Goal: Task Accomplishment & Management: Manage account settings

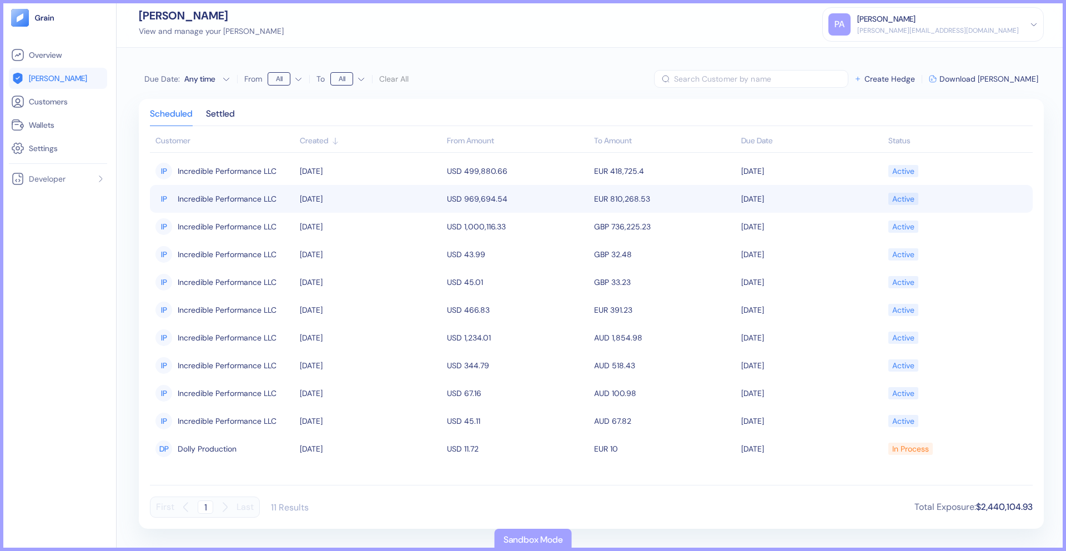
click at [239, 204] on span "Incredible Performance LLC" at bounding box center [227, 198] width 99 height 19
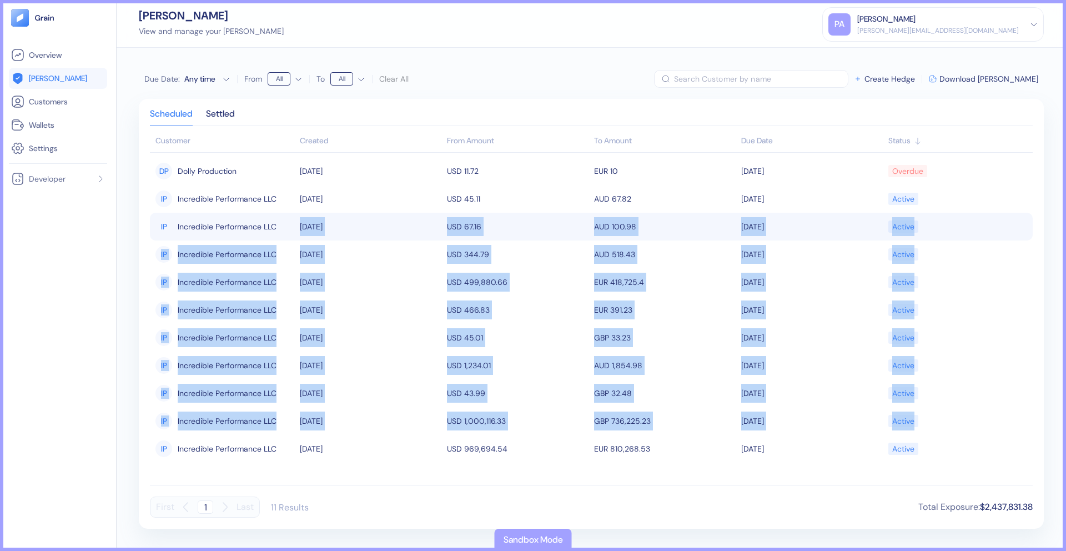
drag, startPoint x: 379, startPoint y: 463, endPoint x: 342, endPoint y: 220, distance: 245.6
click at [342, 219] on tbody "DP Dolly Production [DATE] USD 11.72 EUR 10 [DATE] Overdue IP Incredible Perfor…" at bounding box center [591, 317] width 883 height 328
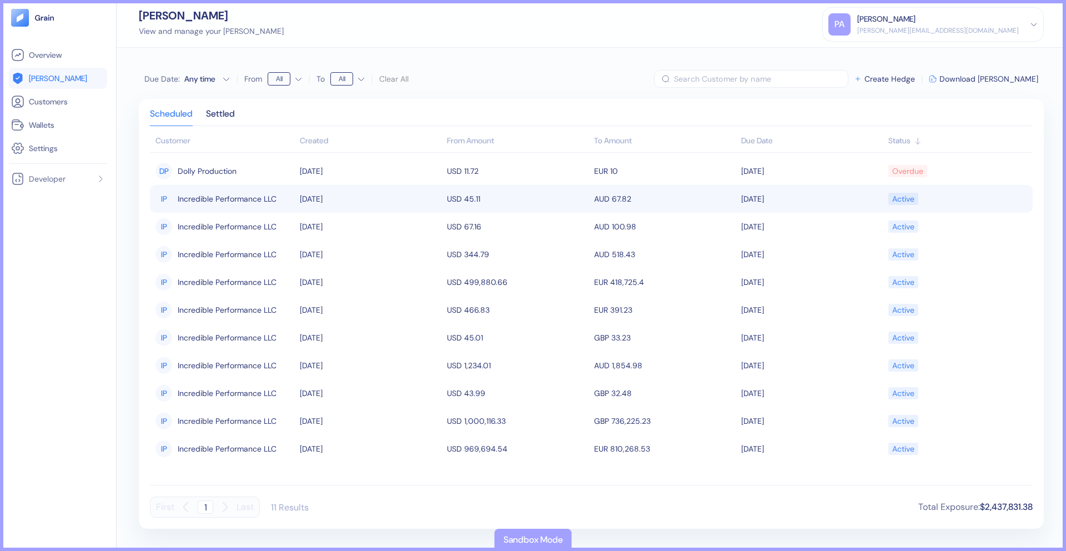
click at [241, 199] on span "Incredible Performance LLC" at bounding box center [227, 198] width 99 height 19
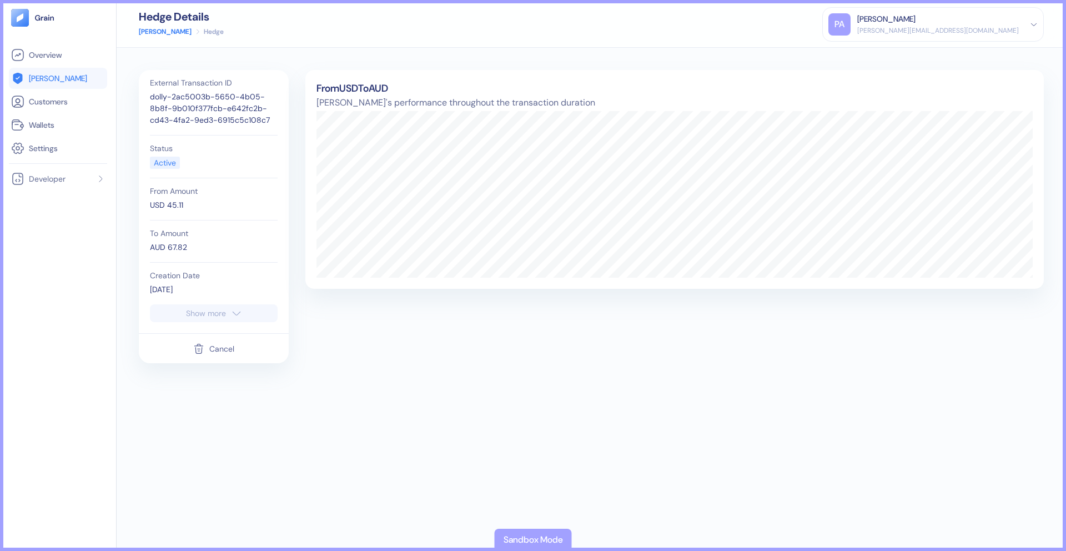
click at [211, 348] on div "Cancel" at bounding box center [221, 349] width 25 height 8
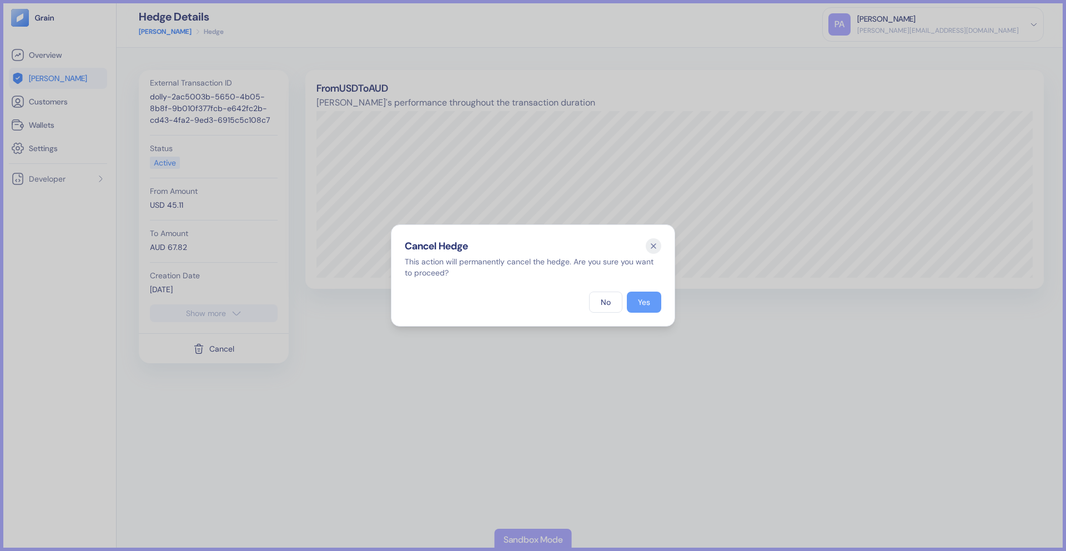
click at [637, 300] on button "Yes" at bounding box center [644, 302] width 34 height 21
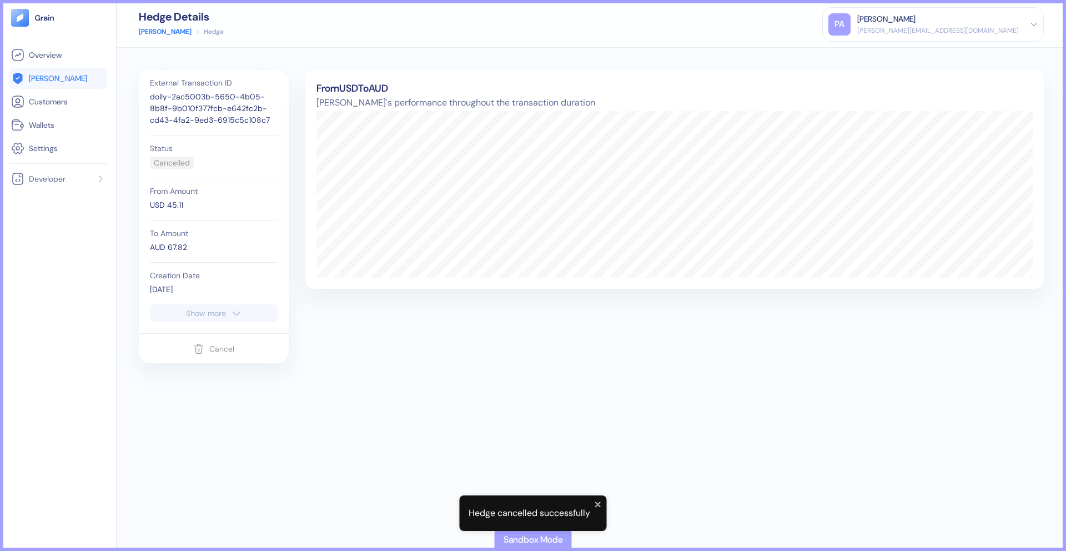
click at [150, 32] on link "[PERSON_NAME]" at bounding box center [165, 32] width 53 height 10
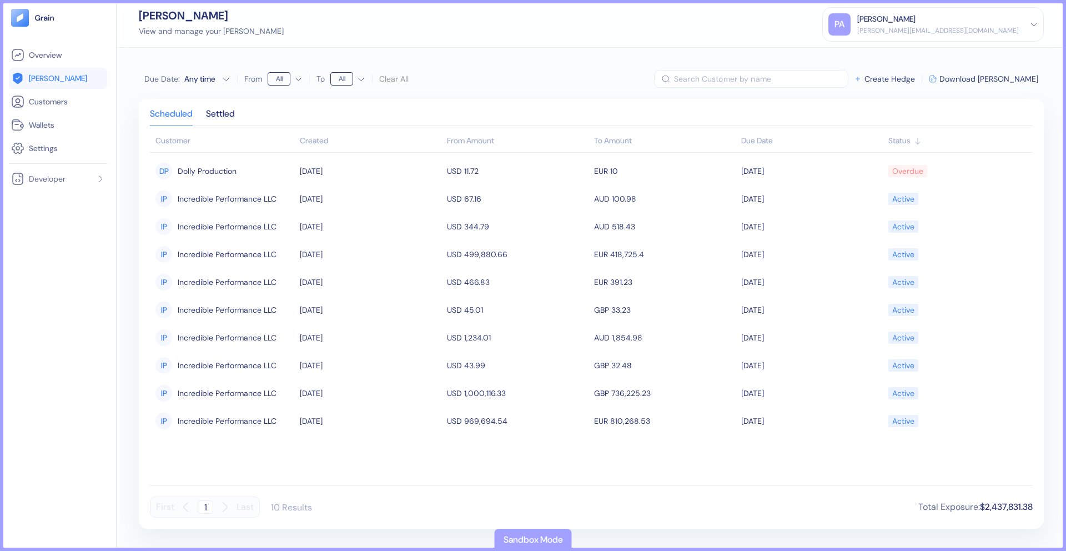
click at [307, 144] on div "Created" at bounding box center [371, 141] width 142 height 12
click at [306, 143] on div "Created" at bounding box center [371, 141] width 142 height 12
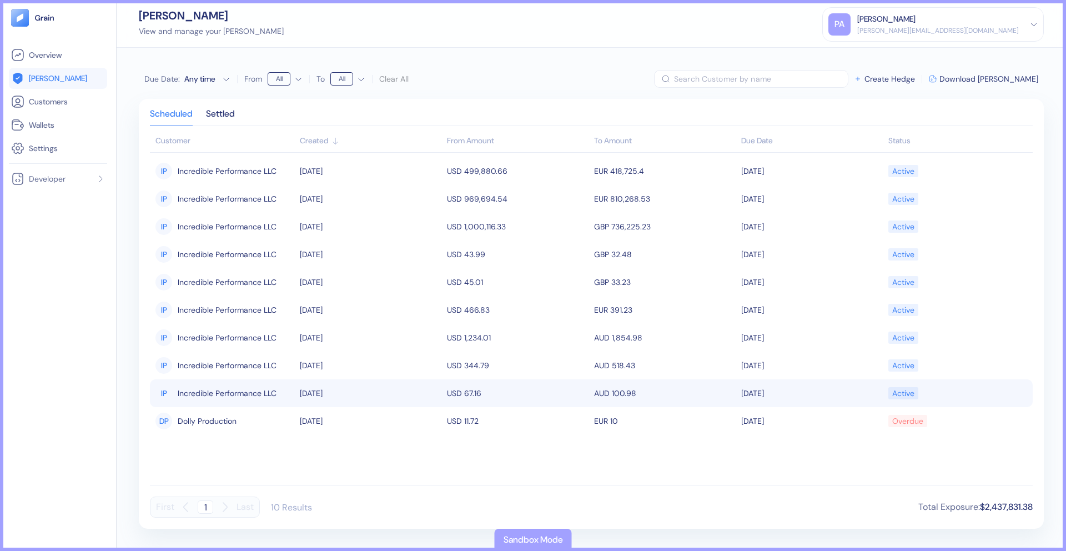
click at [283, 395] on div "IP Incredible Performance LLC" at bounding box center [225, 393] width 139 height 19
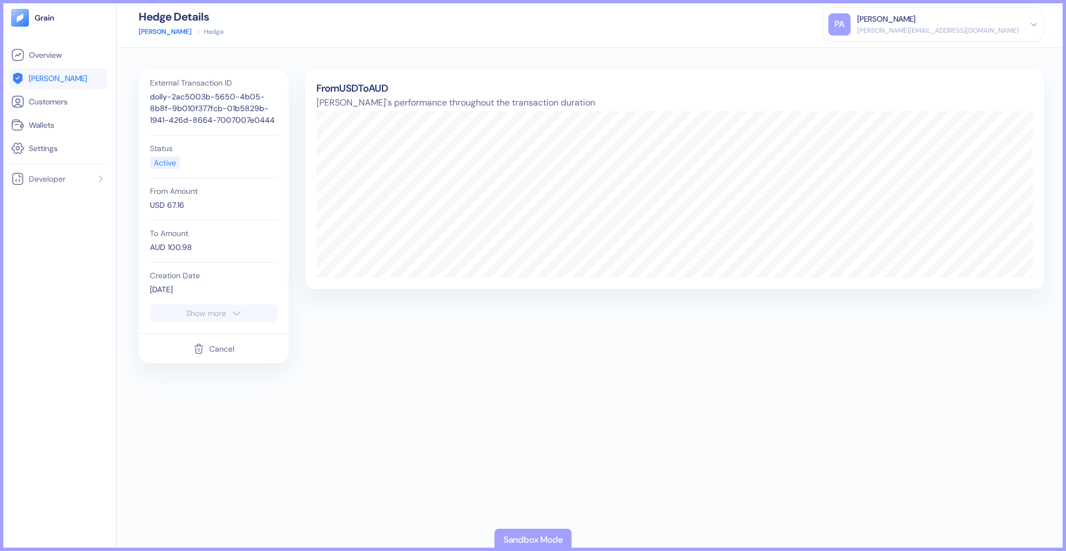
click at [199, 342] on icon "button" at bounding box center [198, 348] width 11 height 13
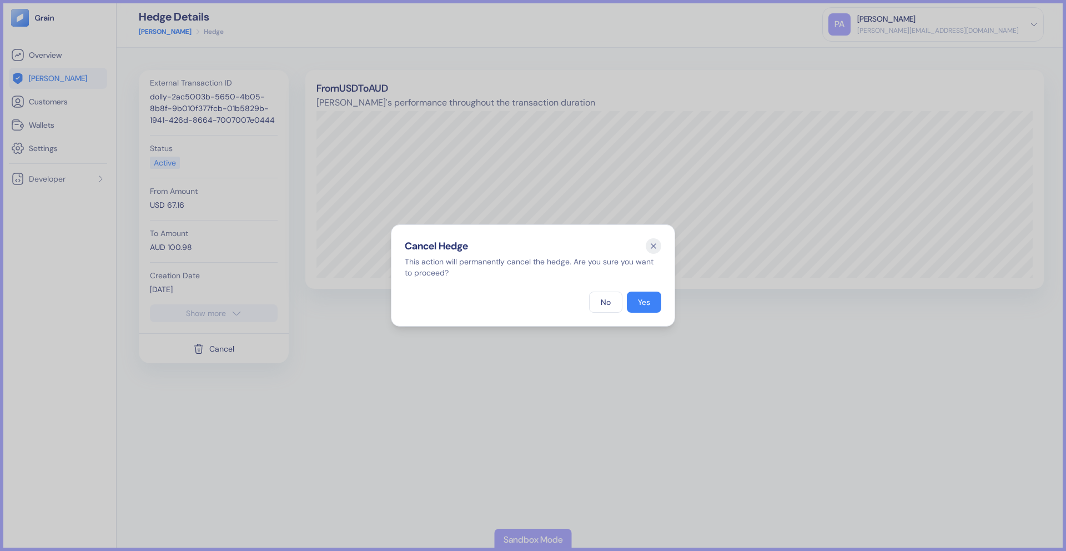
click at [646, 313] on div "Hidden title for resolving console warnings Cancel Hedge This action will perma…" at bounding box center [533, 275] width 284 height 102
click at [646, 307] on button "Yes" at bounding box center [644, 302] width 34 height 21
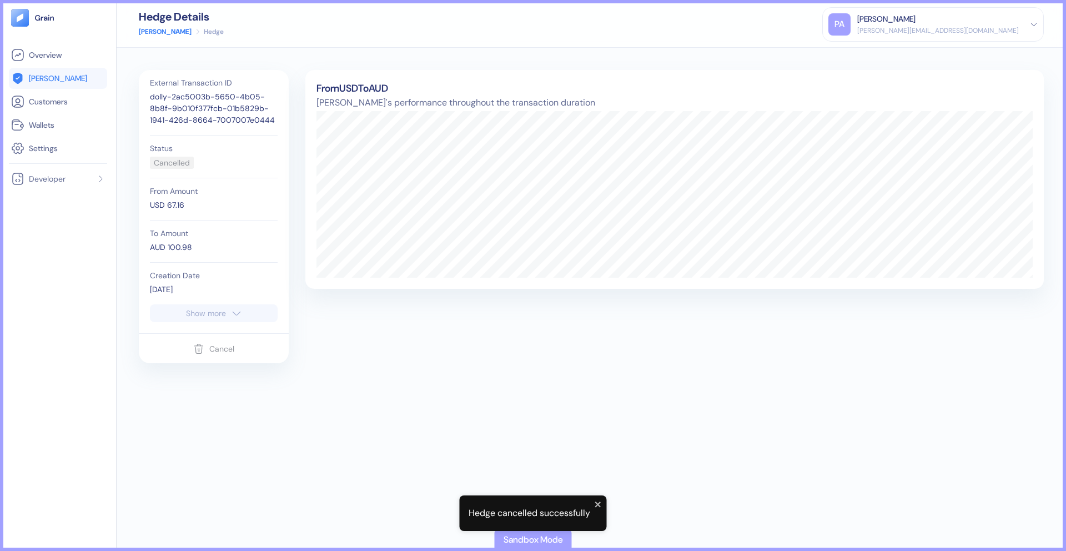
click at [155, 32] on link "[PERSON_NAME]" at bounding box center [165, 32] width 53 height 10
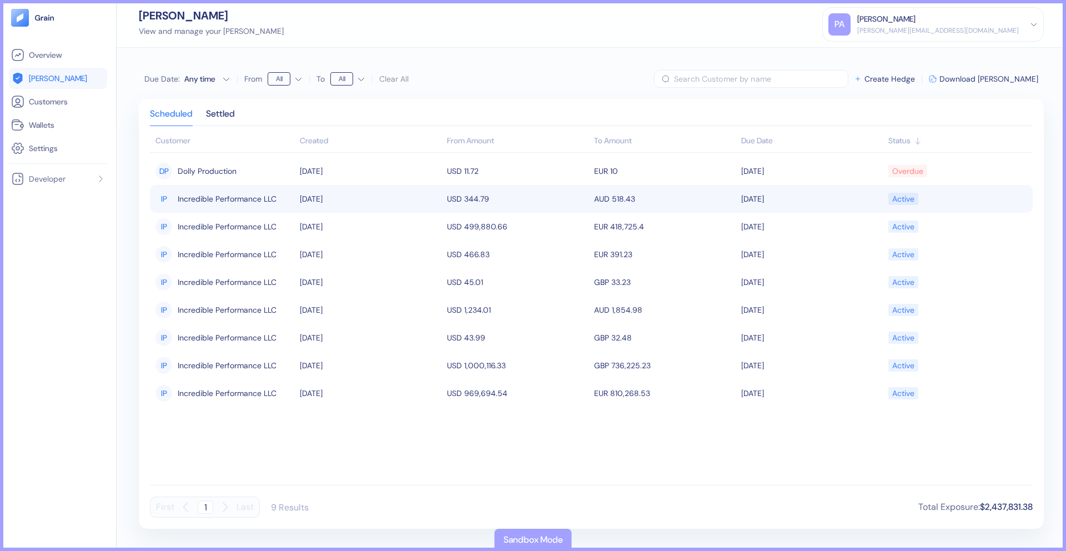
click at [226, 199] on span "Incredible Performance LLC" at bounding box center [227, 198] width 99 height 19
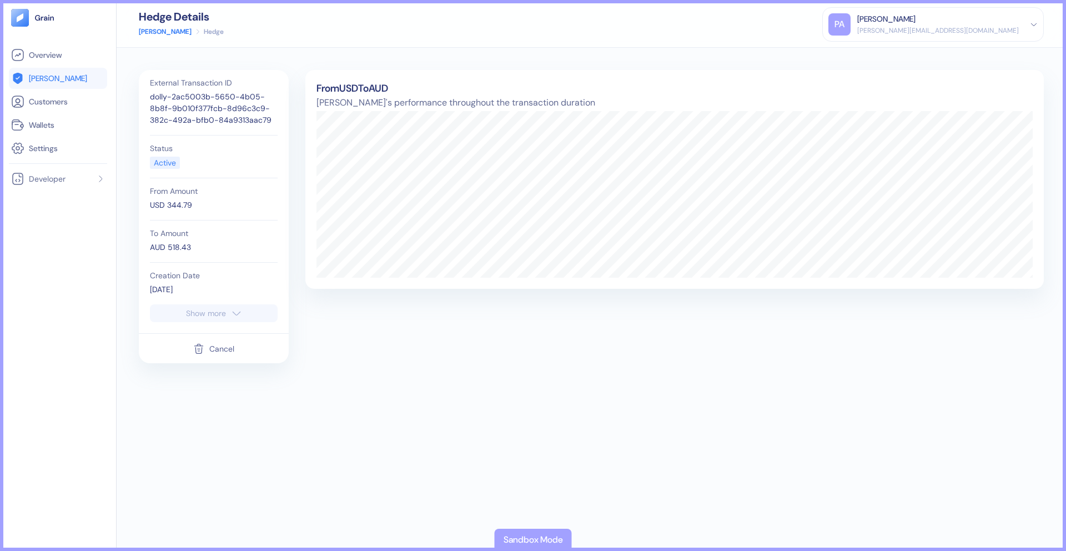
click at [220, 348] on div "Cancel" at bounding box center [221, 349] width 25 height 8
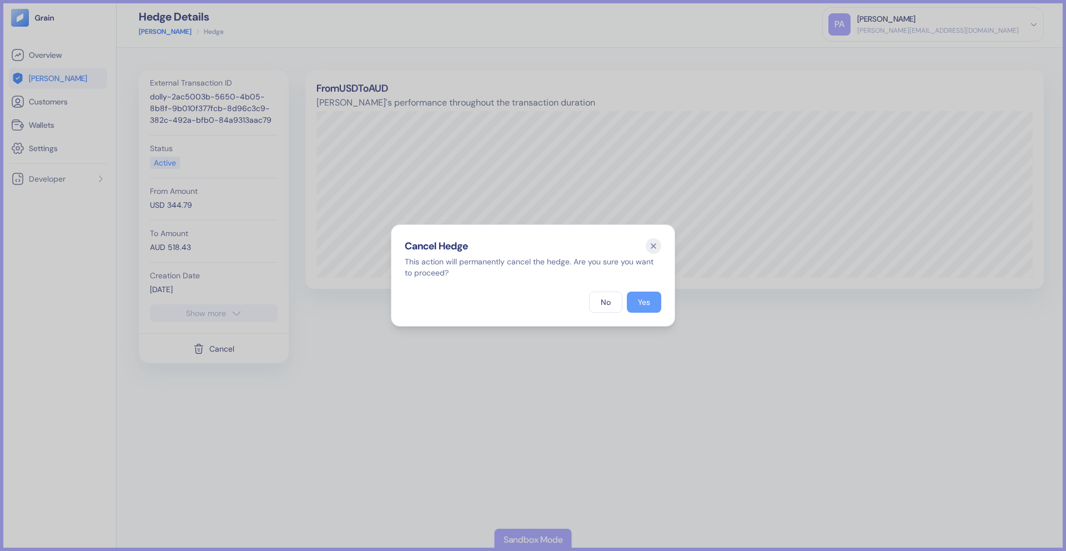
click at [634, 305] on button "Yes" at bounding box center [644, 302] width 34 height 21
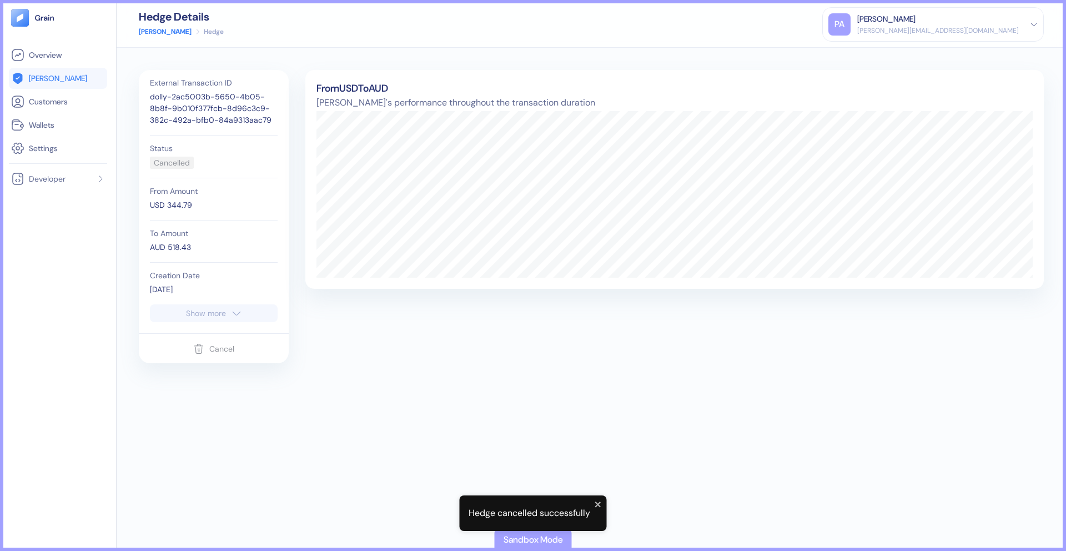
click at [151, 35] on link "[PERSON_NAME]" at bounding box center [165, 32] width 53 height 10
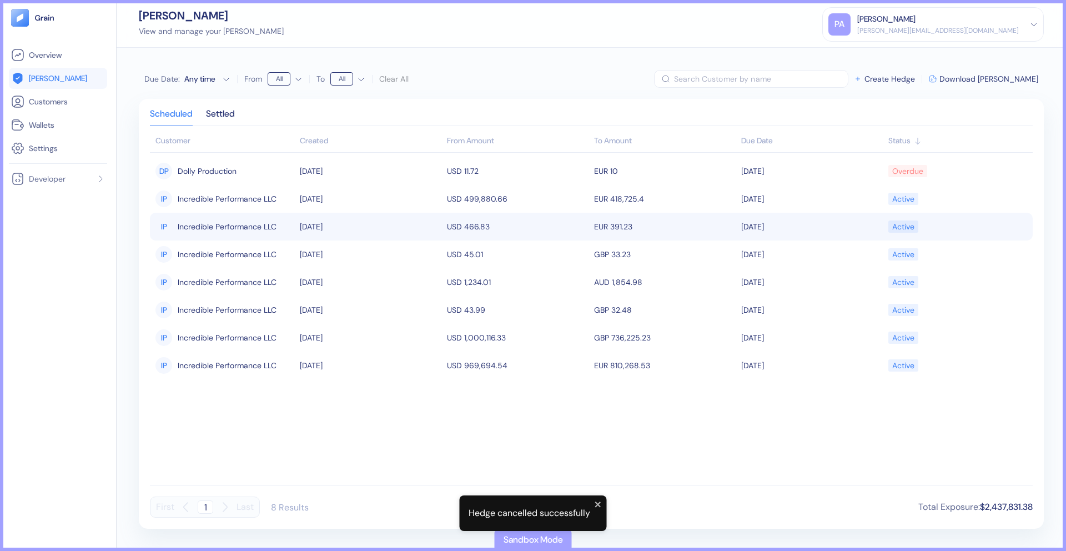
click at [200, 227] on span "Incredible Performance LLC" at bounding box center [227, 226] width 99 height 19
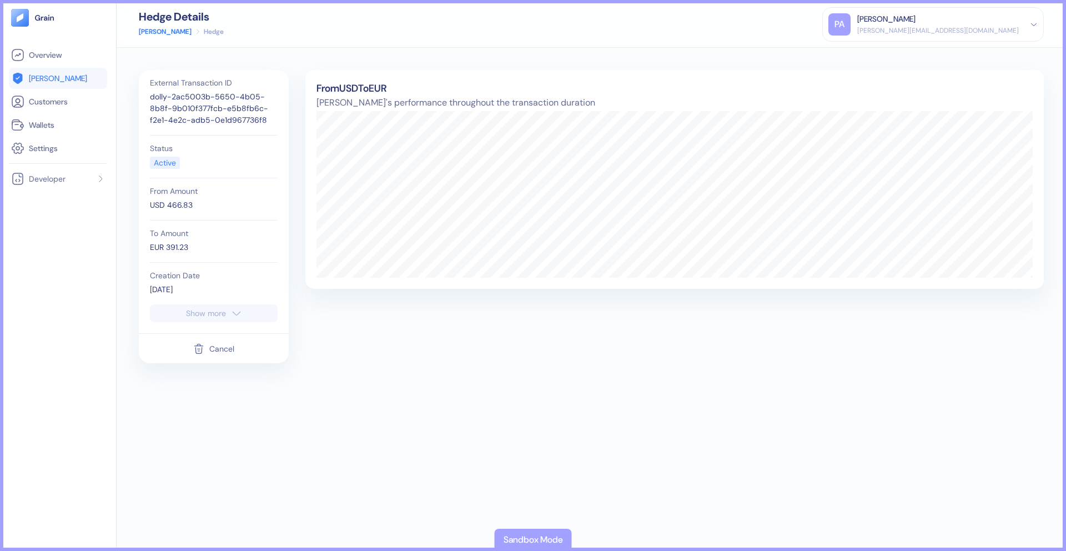
click at [226, 345] on div "Cancel" at bounding box center [221, 349] width 25 height 8
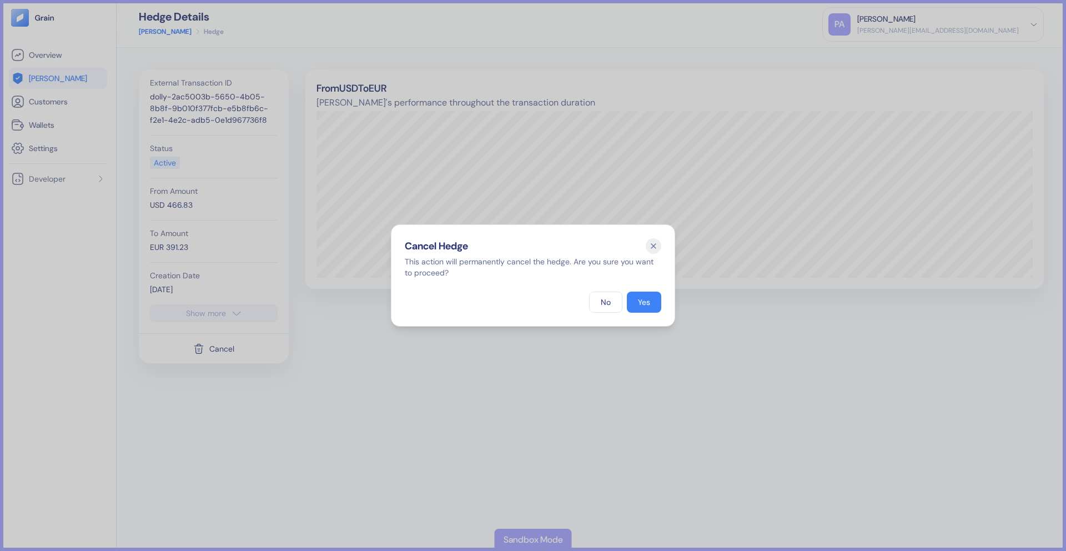
click at [647, 290] on div "Hidden title for resolving console warnings Cancel Hedge This action will perma…" at bounding box center [533, 275] width 284 height 102
click at [640, 304] on div "Yes" at bounding box center [644, 302] width 12 height 8
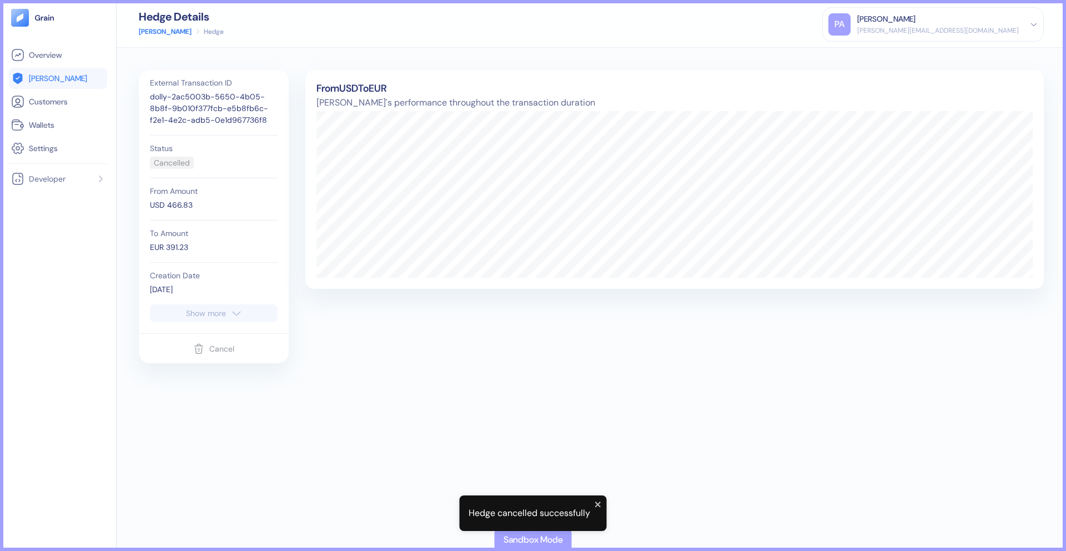
click at [150, 32] on link "[PERSON_NAME]" at bounding box center [165, 32] width 53 height 10
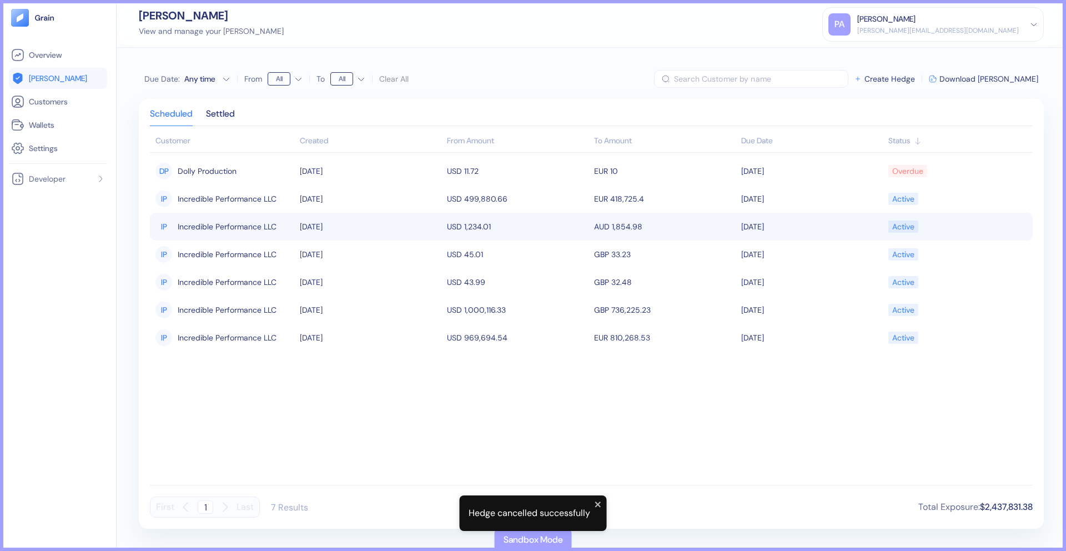
click at [232, 234] on span "Incredible Performance LLC" at bounding box center [227, 226] width 99 height 19
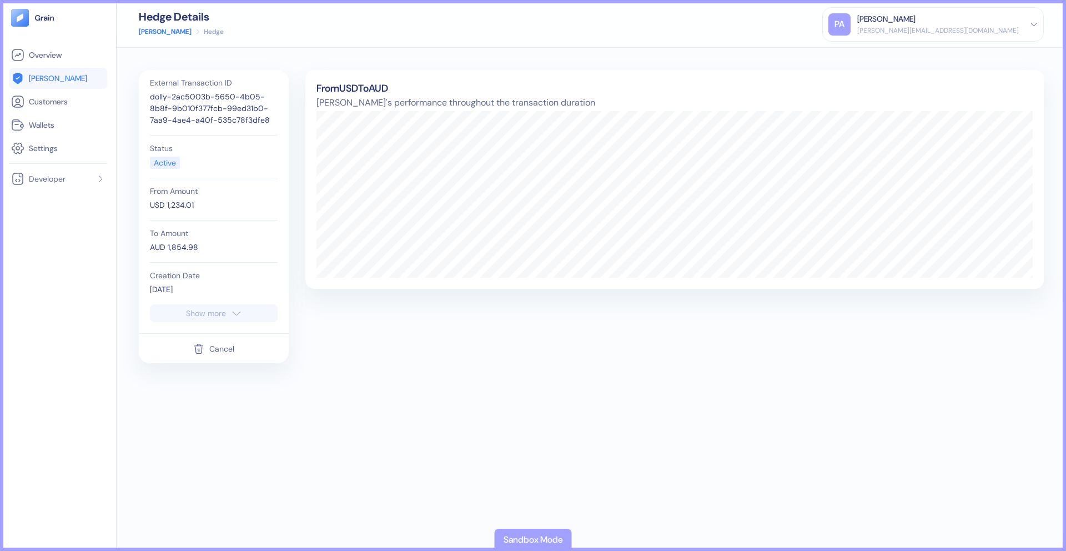
click at [230, 349] on div "Cancel" at bounding box center [221, 349] width 25 height 8
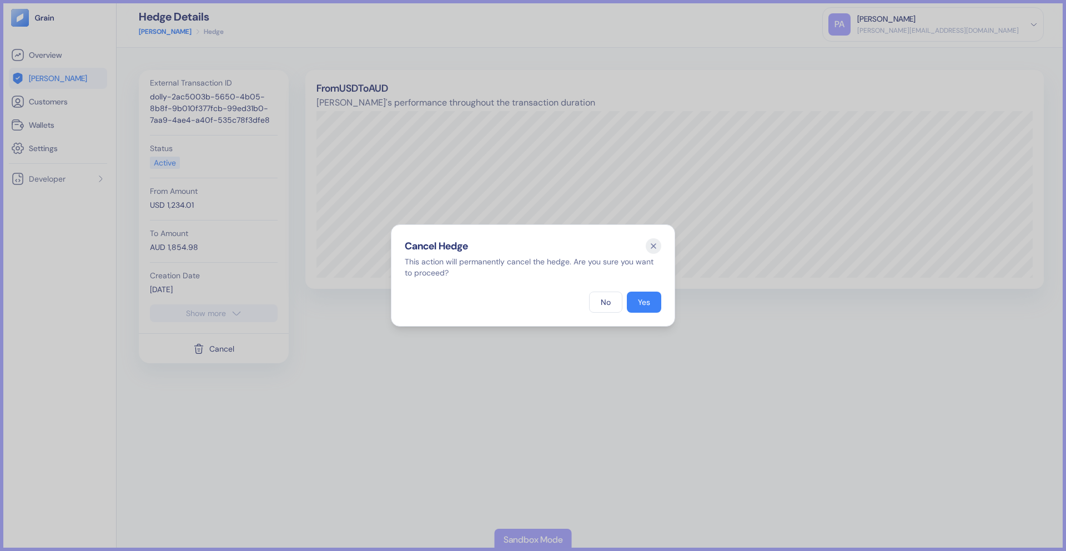
click at [643, 315] on div "Hidden title for resolving console warnings Cancel Hedge This action will perma…" at bounding box center [533, 275] width 284 height 102
click at [643, 307] on button "Yes" at bounding box center [644, 302] width 34 height 21
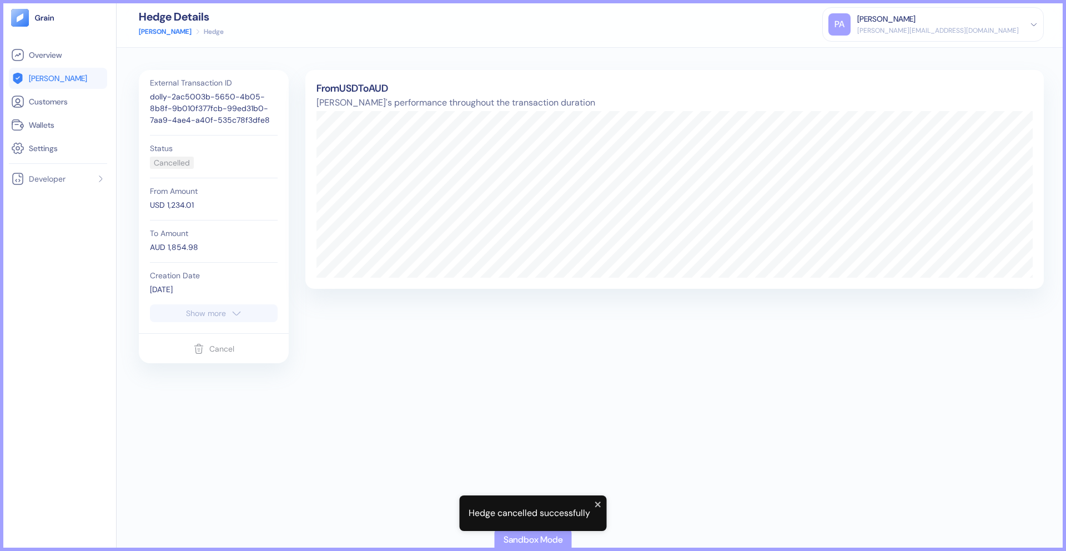
click at [157, 33] on link "[PERSON_NAME]" at bounding box center [165, 32] width 53 height 10
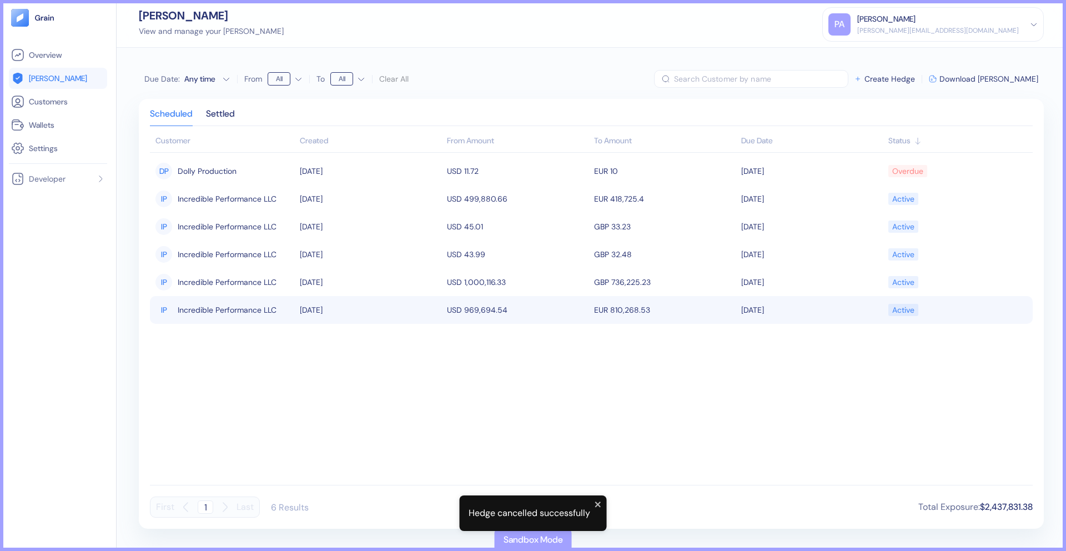
click at [233, 314] on span "Incredible Performance LLC" at bounding box center [227, 309] width 99 height 19
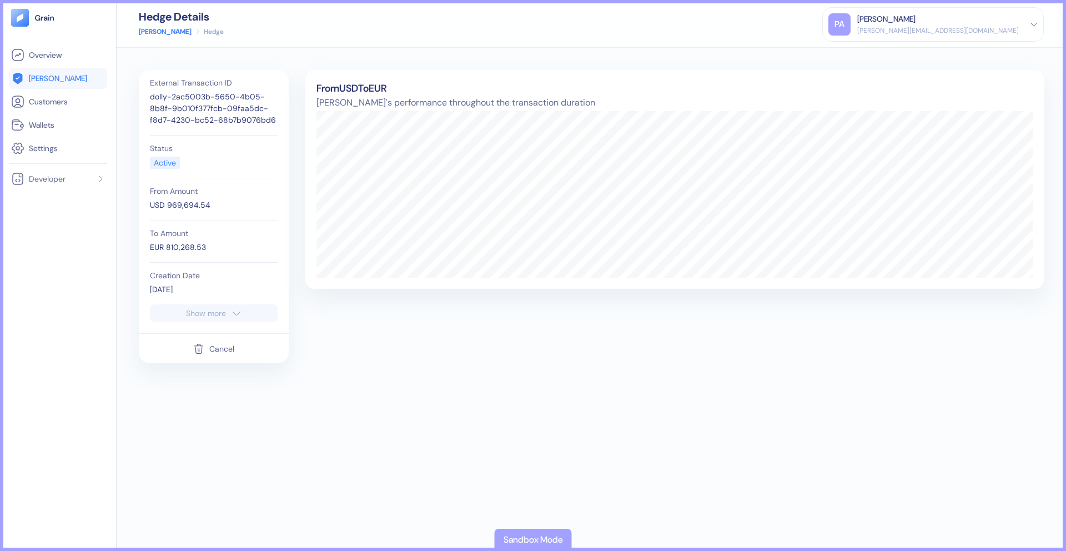
click at [216, 352] on div "Cancel" at bounding box center [221, 349] width 25 height 8
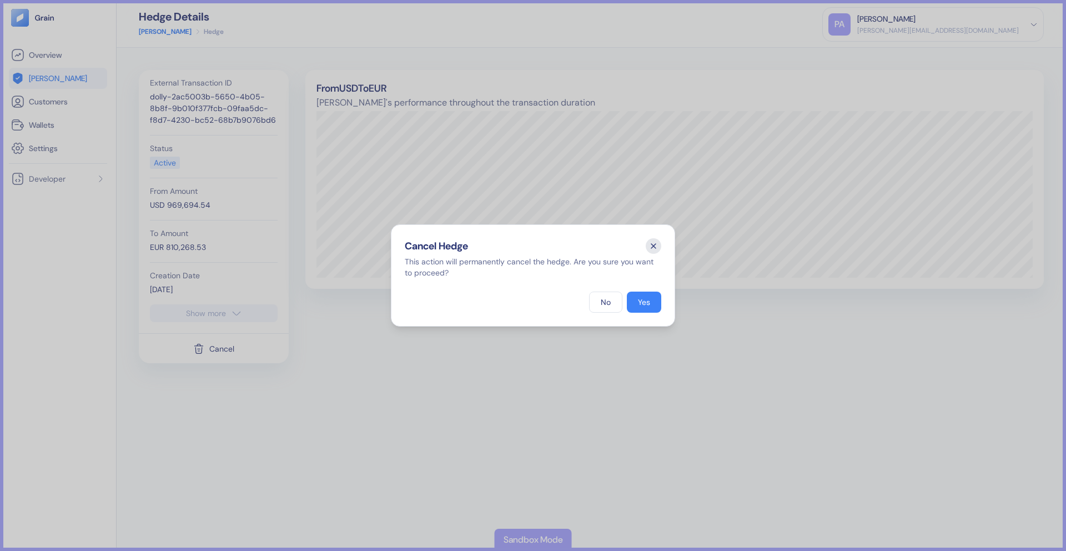
click at [648, 249] on icon "button" at bounding box center [654, 246] width 16 height 16
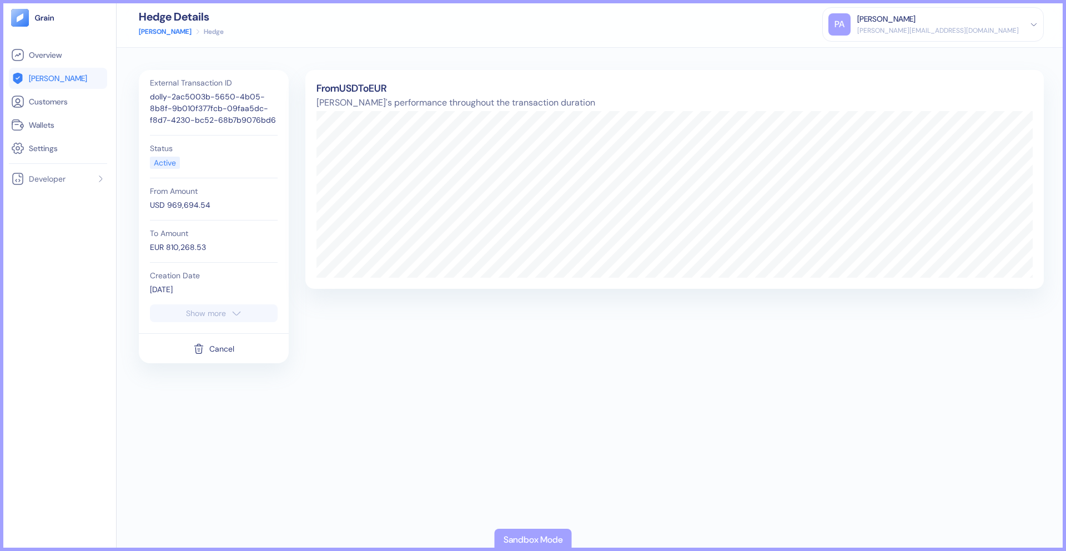
click at [145, 33] on link "[PERSON_NAME]" at bounding box center [165, 32] width 53 height 10
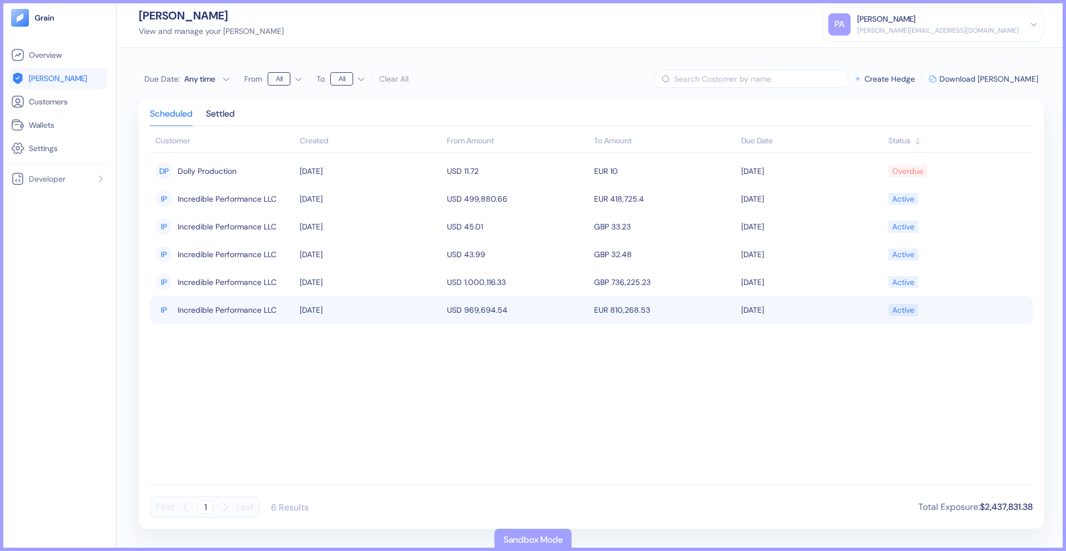
click at [237, 306] on span "Incredible Performance LLC" at bounding box center [227, 309] width 99 height 19
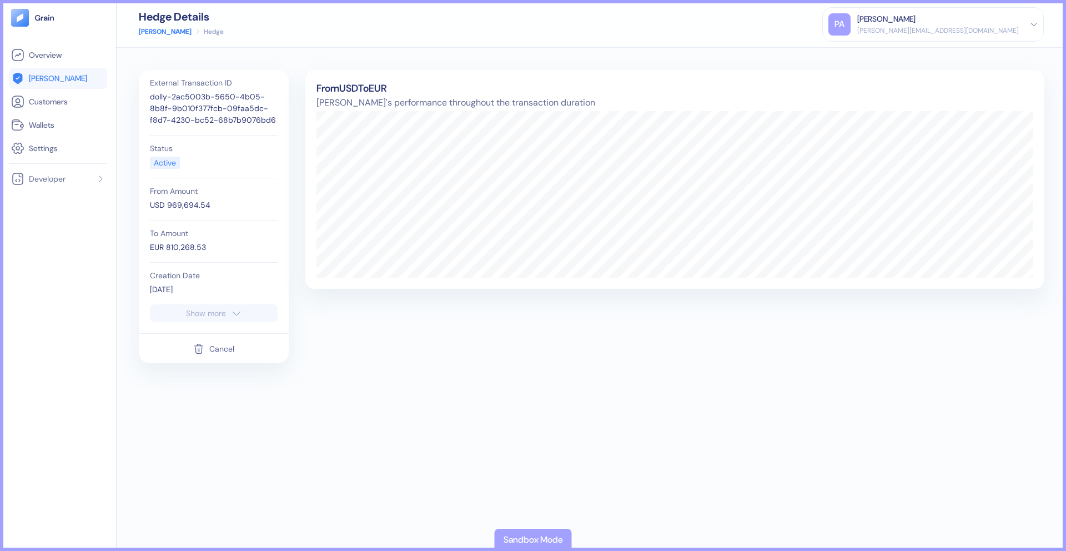
click at [221, 345] on div "Cancel" at bounding box center [221, 349] width 25 height 8
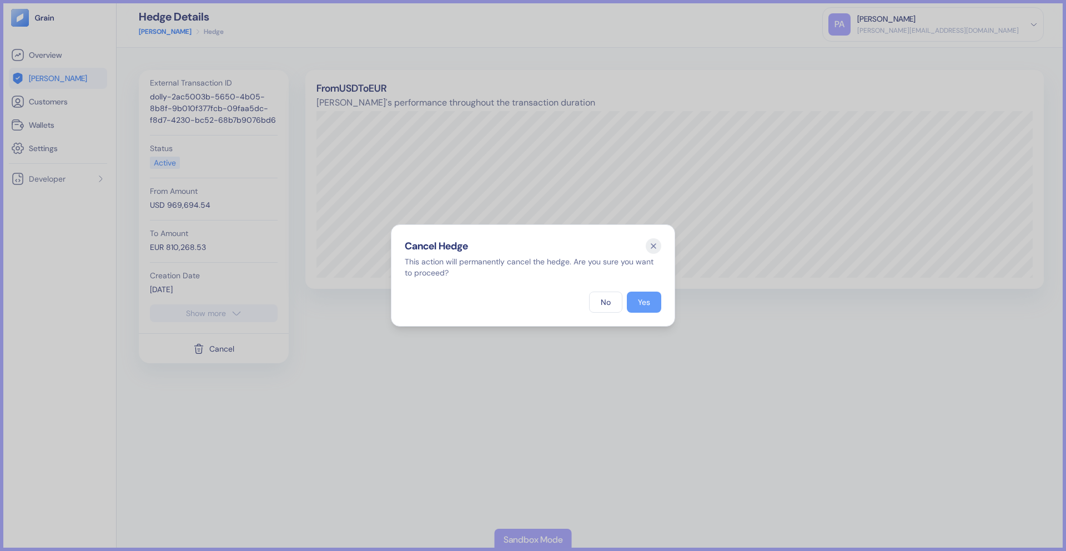
click at [645, 298] on div "Yes" at bounding box center [644, 302] width 12 height 8
click at [641, 303] on div "Yes" at bounding box center [644, 302] width 12 height 8
click at [633, 297] on button "Yes" at bounding box center [644, 302] width 34 height 21
click at [655, 244] on icon "button" at bounding box center [654, 246] width 4 height 4
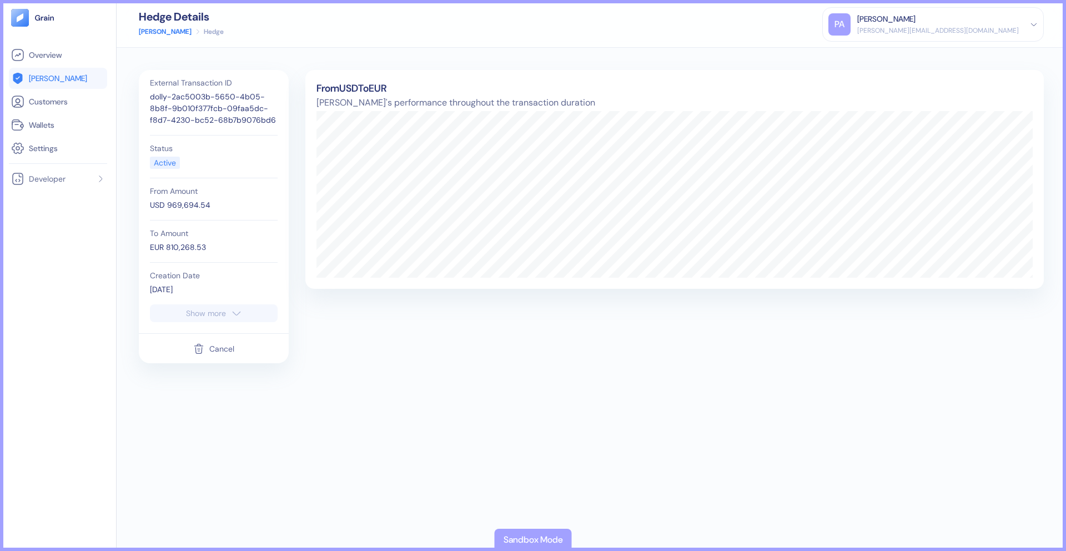
click at [203, 352] on icon "button" at bounding box center [198, 348] width 11 height 13
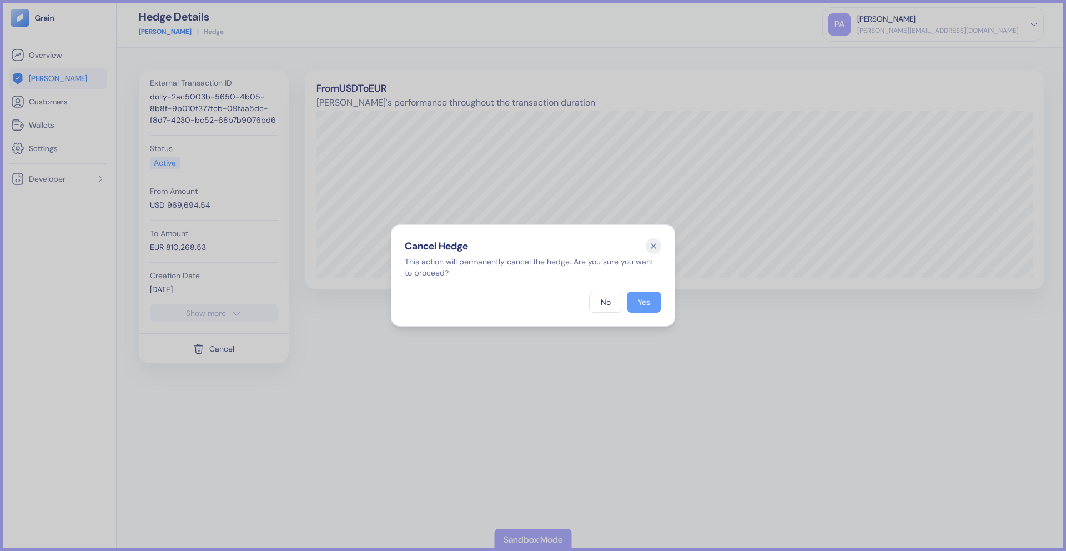
click at [647, 308] on button "Yes" at bounding box center [644, 302] width 34 height 21
click at [770, 311] on div at bounding box center [533, 275] width 1066 height 551
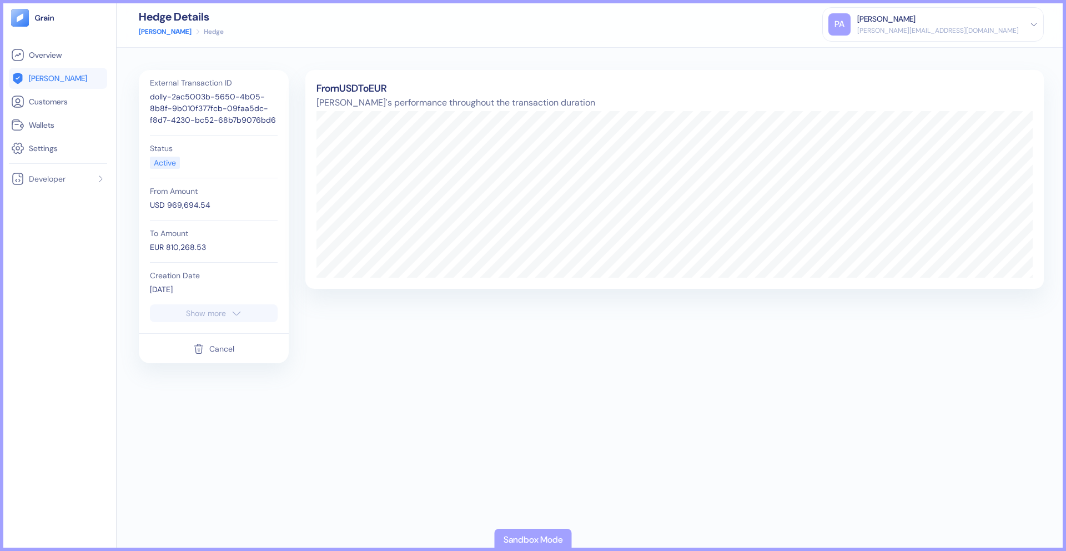
click at [222, 348] on div "Cancel" at bounding box center [221, 349] width 25 height 8
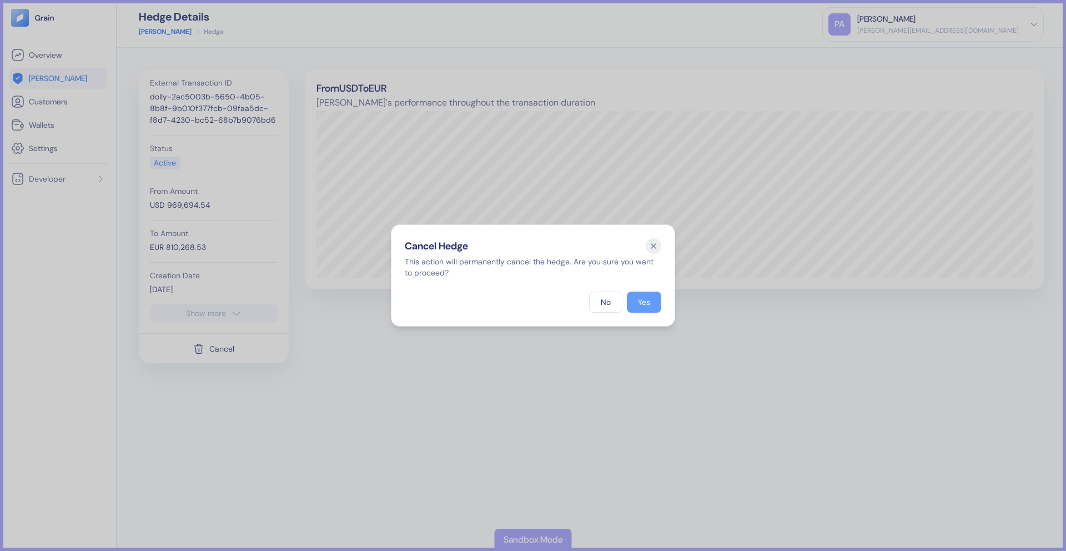
click at [639, 301] on div "Yes" at bounding box center [644, 302] width 12 height 8
click at [648, 244] on icon "button" at bounding box center [654, 246] width 16 height 16
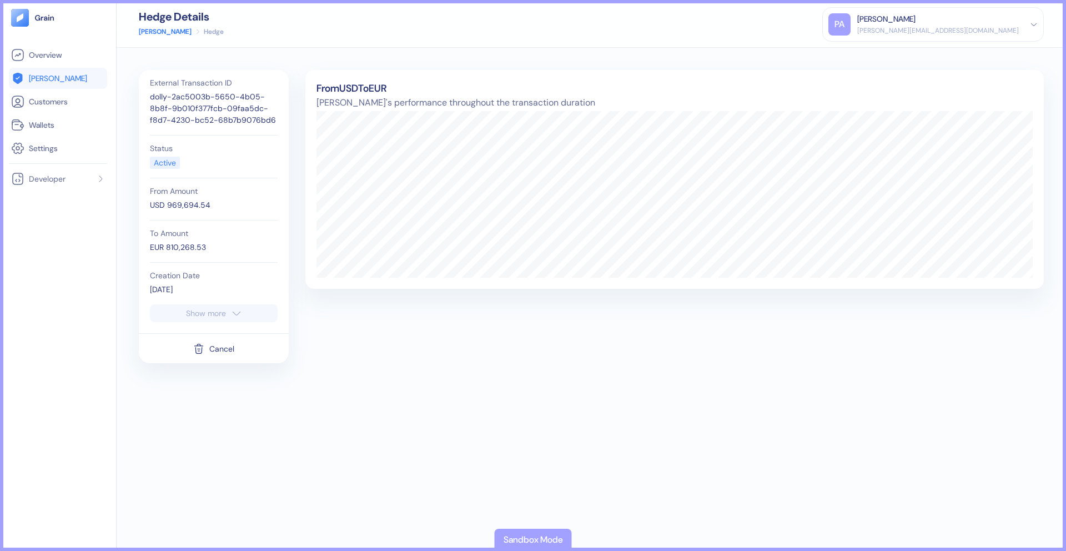
click at [155, 32] on link "[PERSON_NAME]" at bounding box center [165, 32] width 53 height 10
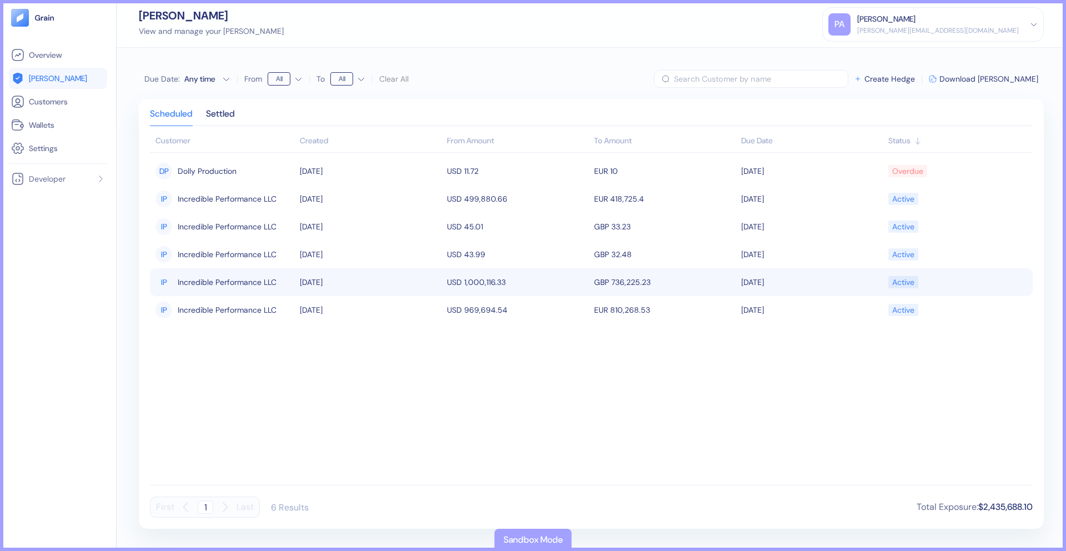
click at [225, 278] on span "Incredible Performance LLC" at bounding box center [227, 282] width 99 height 19
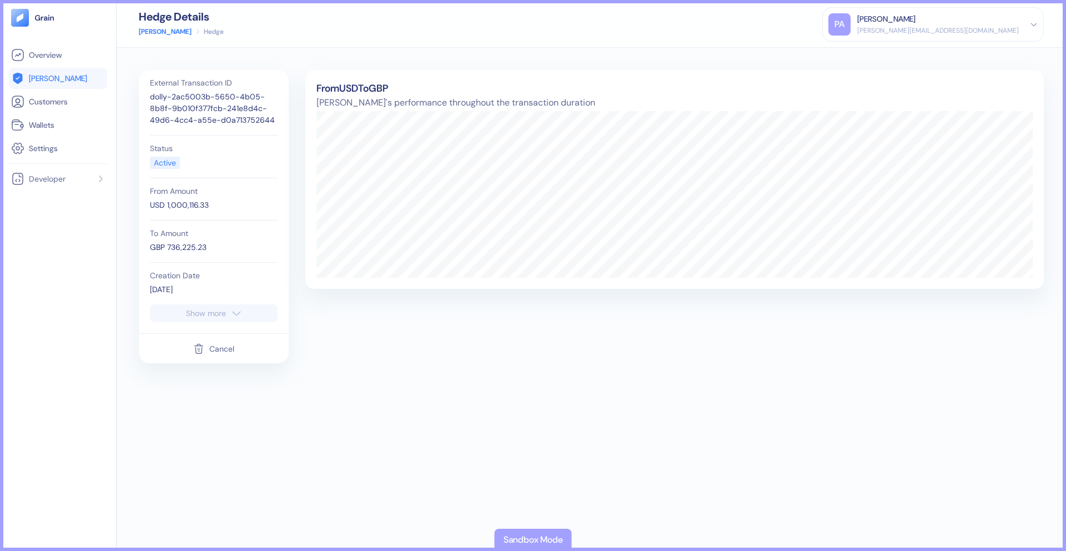
click at [203, 352] on icon "button" at bounding box center [198, 348] width 11 height 13
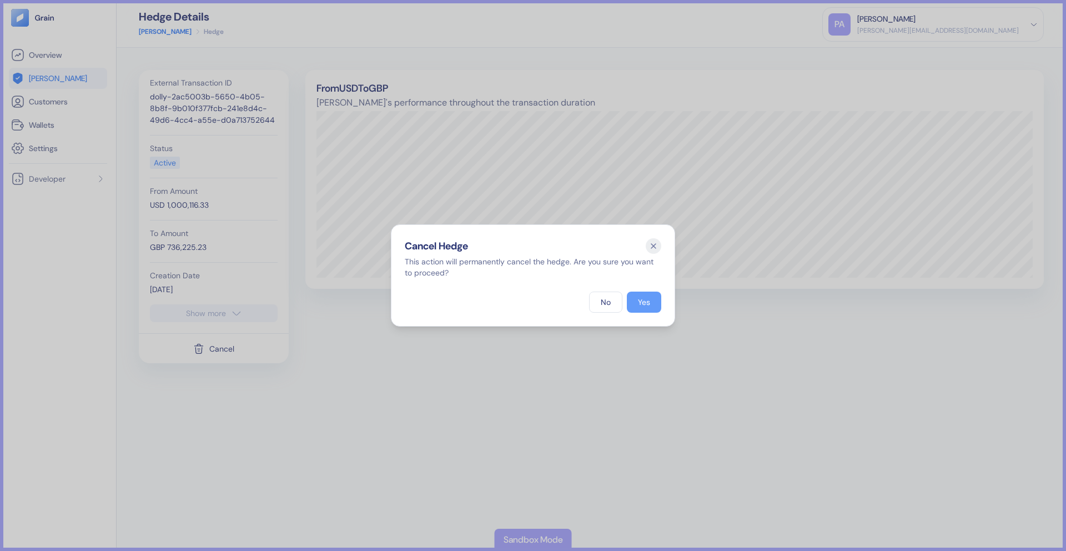
click at [640, 300] on div "Yes" at bounding box center [644, 302] width 12 height 8
click at [644, 310] on button "Yes" at bounding box center [644, 302] width 34 height 21
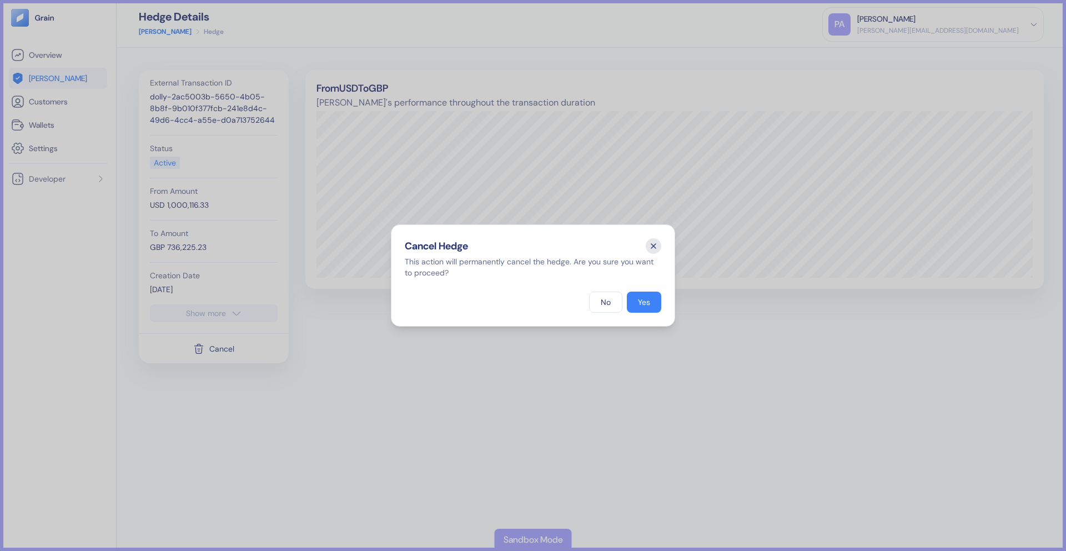
click at [657, 243] on icon "button" at bounding box center [654, 246] width 16 height 16
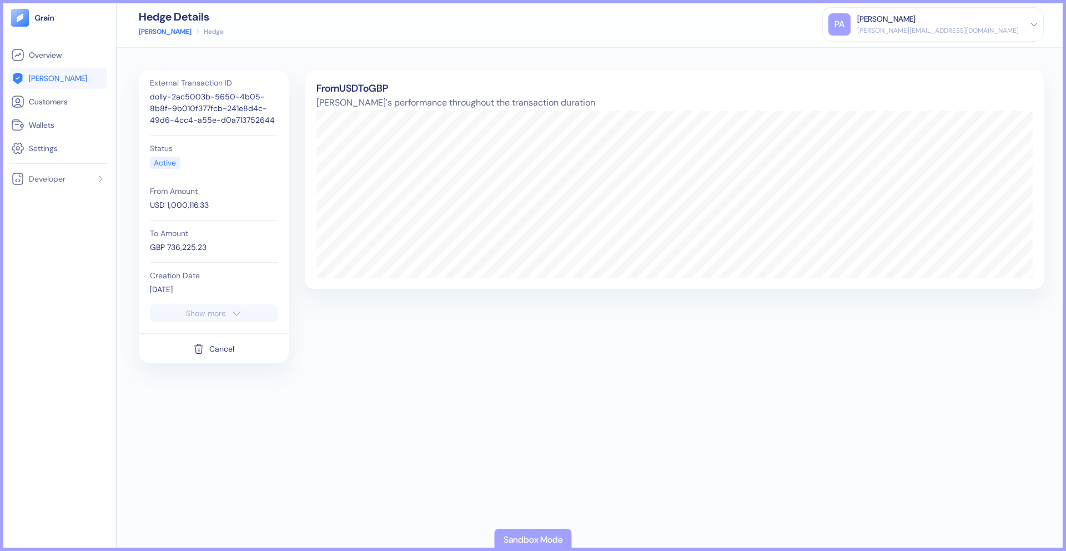
click at [153, 33] on link "[PERSON_NAME]" at bounding box center [165, 32] width 53 height 10
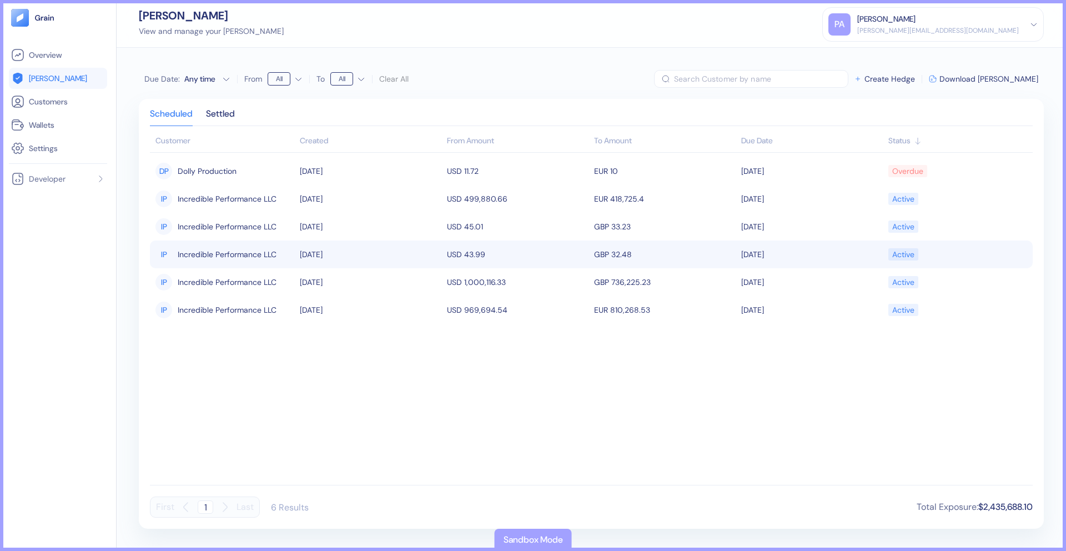
click at [239, 247] on span "Incredible Performance LLC" at bounding box center [227, 254] width 99 height 19
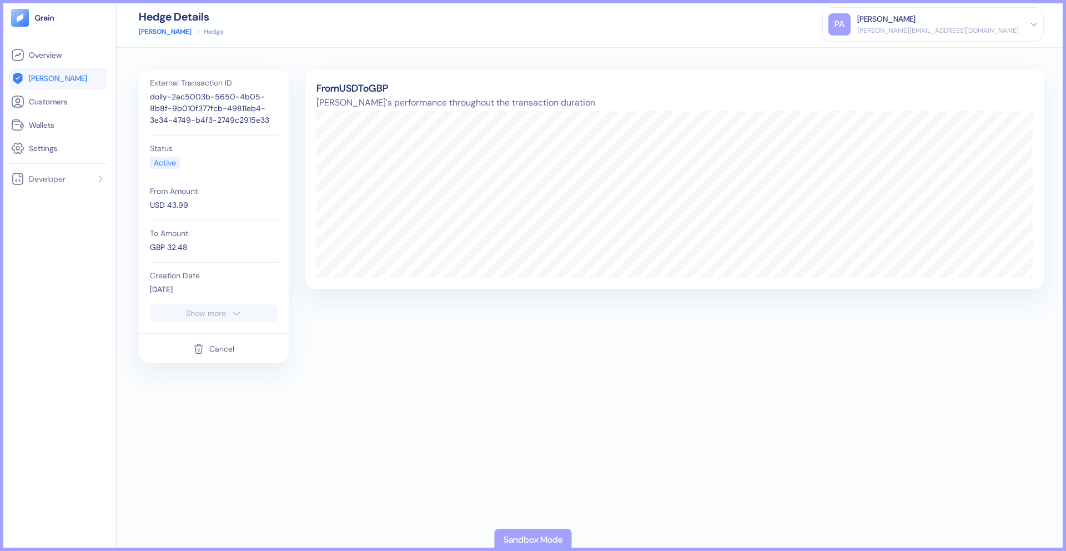
click at [213, 354] on button "Cancel" at bounding box center [213, 348] width 41 height 21
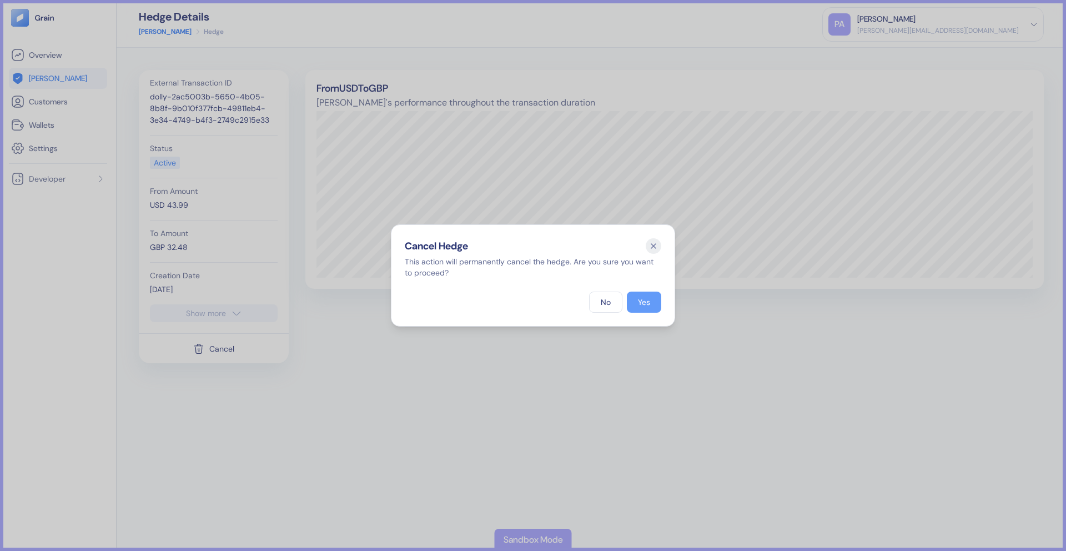
click at [650, 297] on button "Yes" at bounding box center [644, 302] width 34 height 21
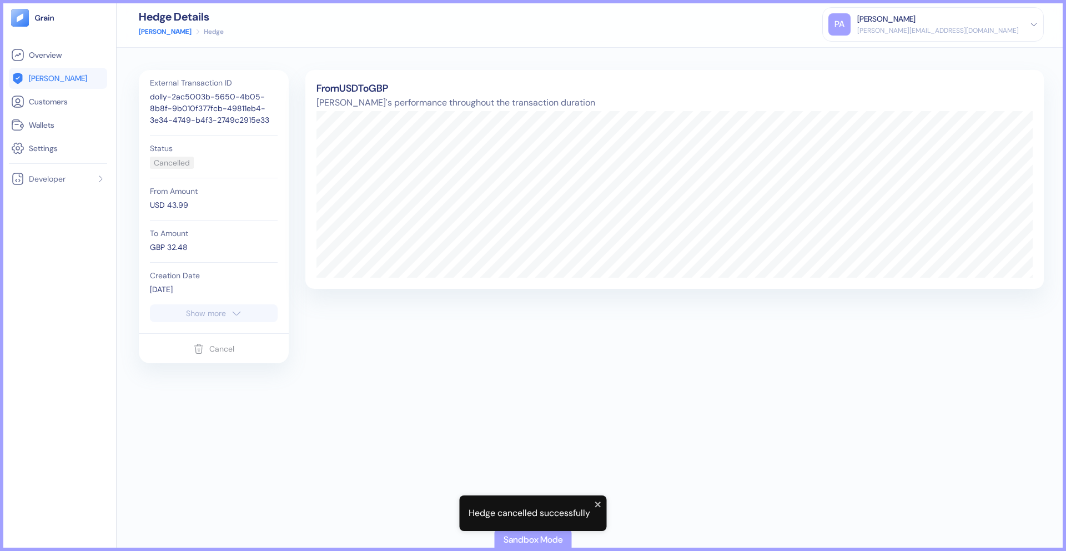
click at [148, 36] on link "[PERSON_NAME]" at bounding box center [165, 32] width 53 height 10
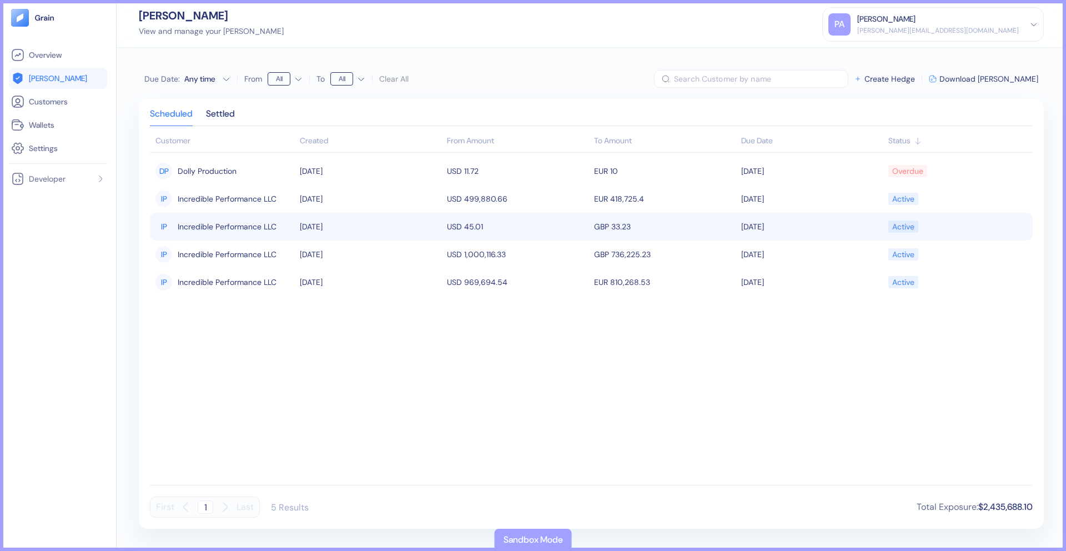
click at [244, 229] on span "Incredible Performance LLC" at bounding box center [227, 226] width 99 height 19
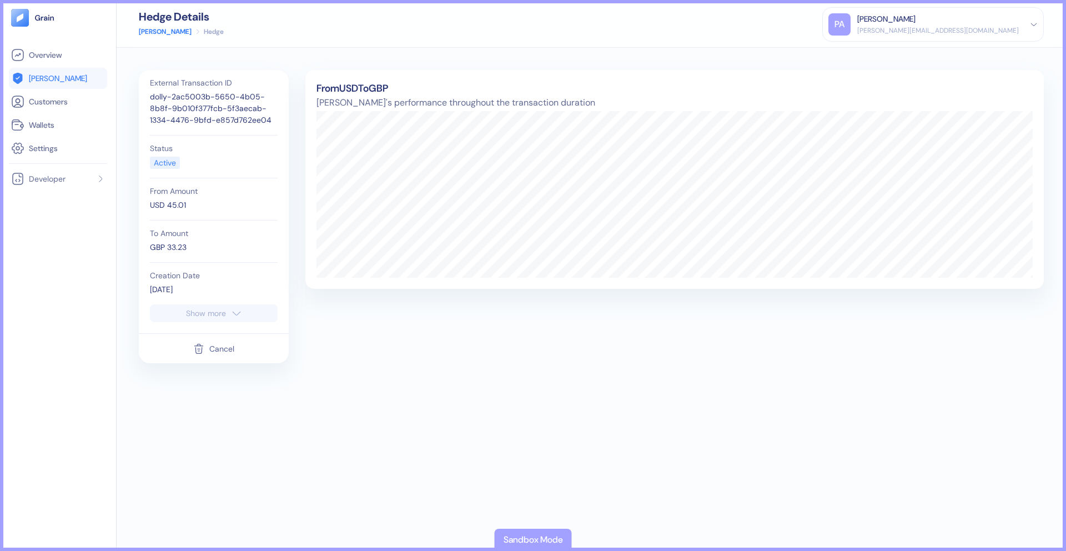
click at [233, 349] on div "Cancel" at bounding box center [221, 349] width 25 height 8
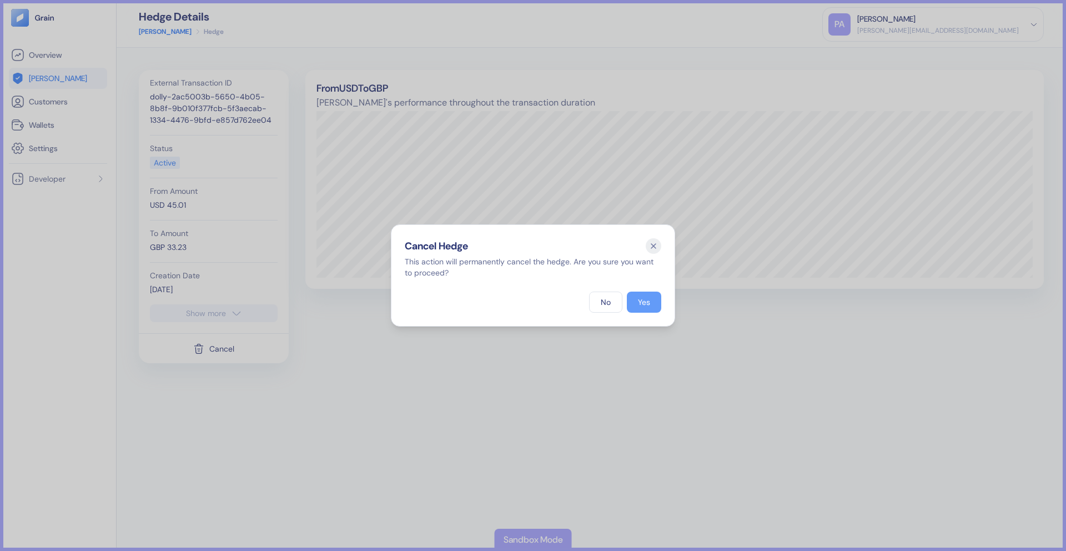
click at [644, 295] on button "Yes" at bounding box center [644, 302] width 34 height 21
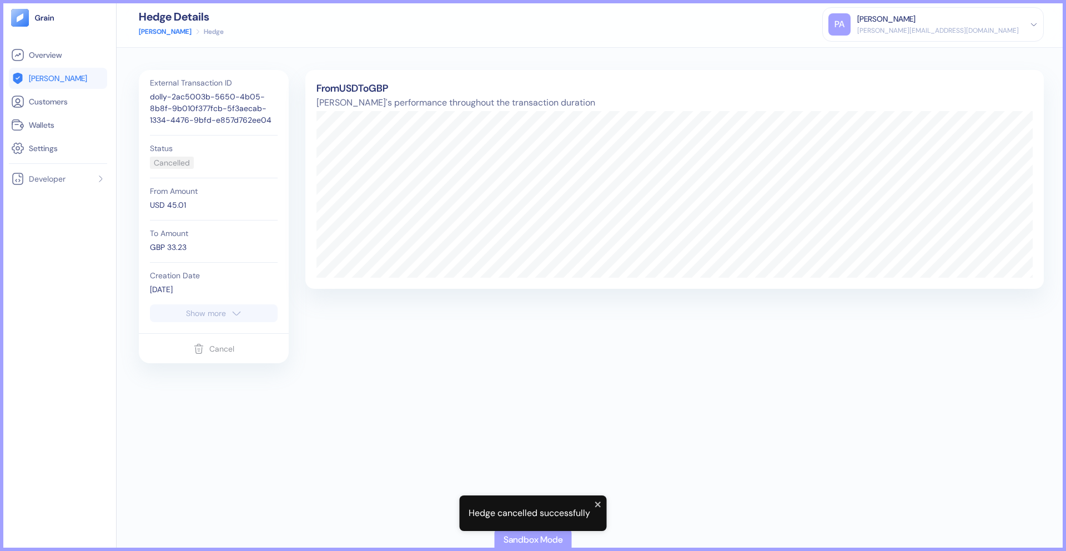
click at [148, 29] on link "[PERSON_NAME]" at bounding box center [165, 32] width 53 height 10
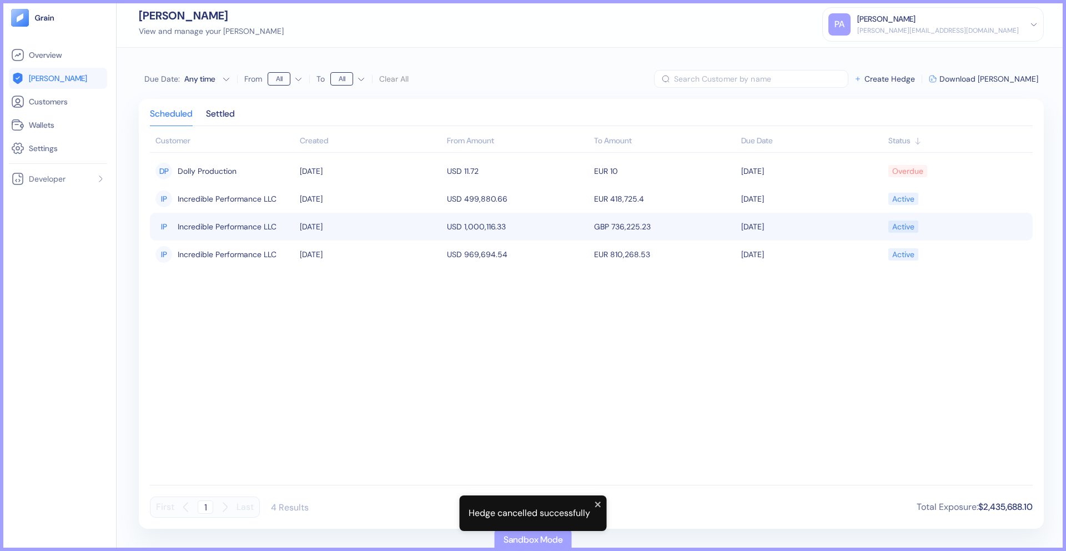
click at [255, 231] on span "Incredible Performance LLC" at bounding box center [227, 226] width 99 height 19
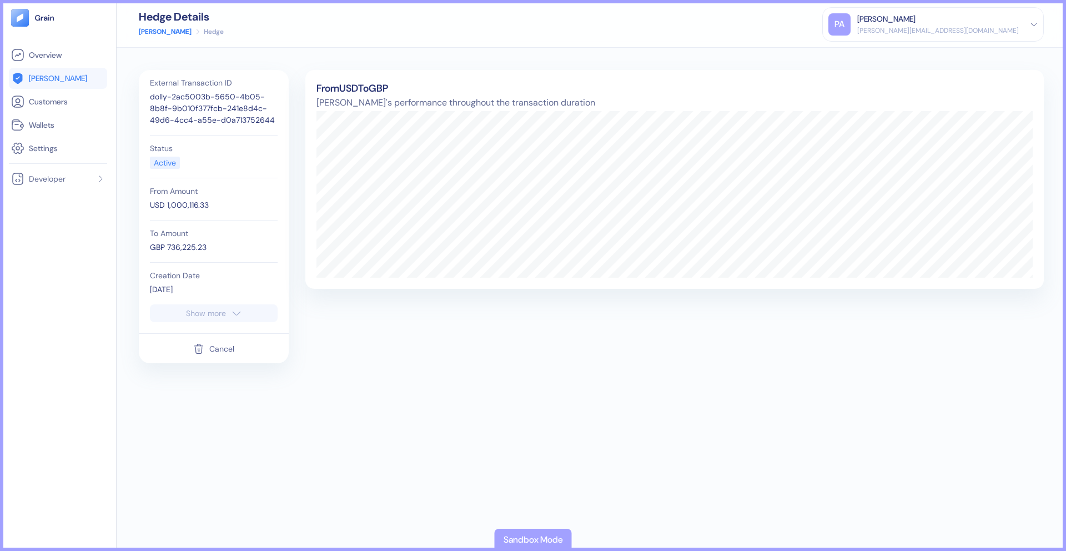
click at [232, 345] on div "Cancel" at bounding box center [221, 349] width 25 height 8
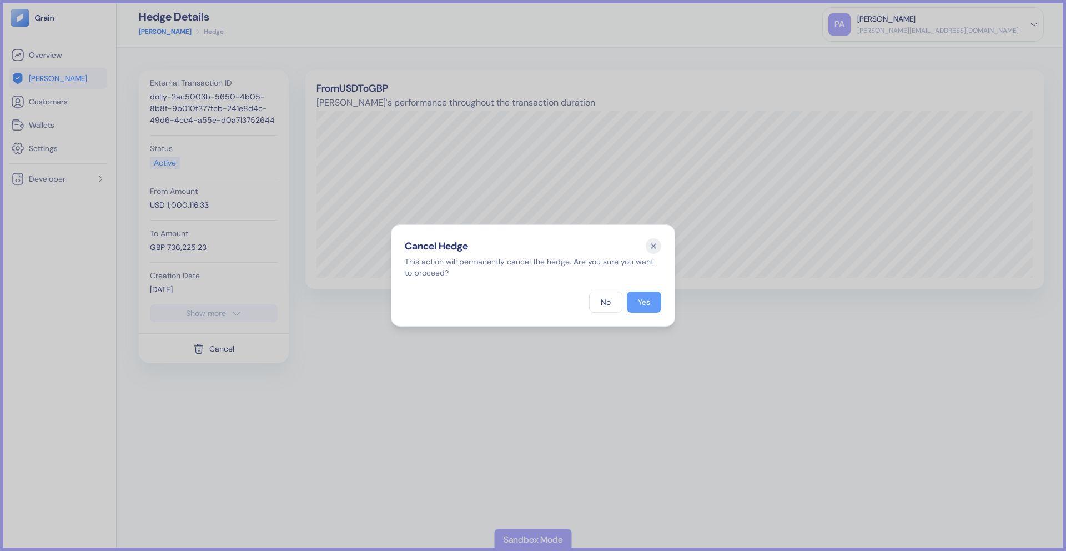
click at [639, 300] on div "Yes" at bounding box center [644, 302] width 12 height 8
click at [654, 246] on icon "button" at bounding box center [654, 246] width 4 height 4
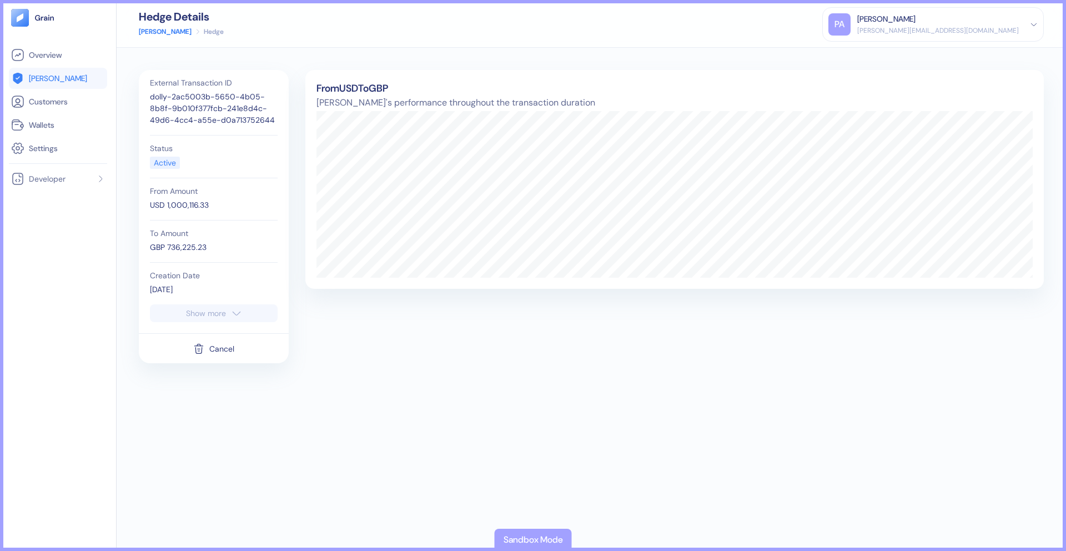
click at [148, 34] on link "[PERSON_NAME]" at bounding box center [165, 32] width 53 height 10
